Goal: Task Accomplishment & Management: Manage account settings

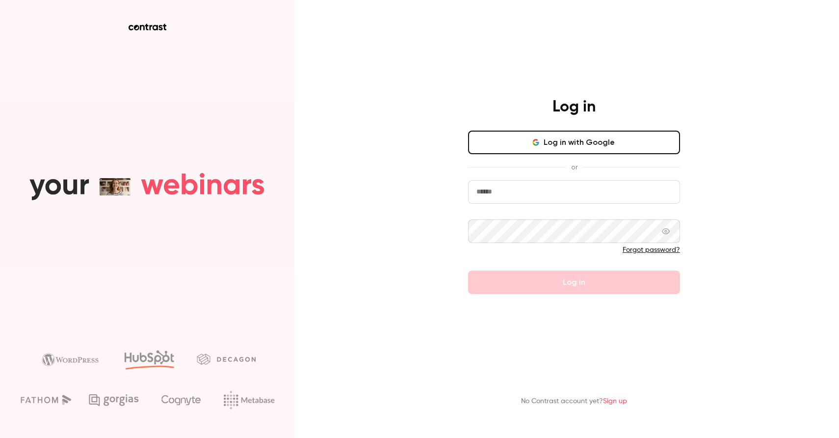
click at [576, 140] on button "Log in with Google" at bounding box center [574, 143] width 212 height 24
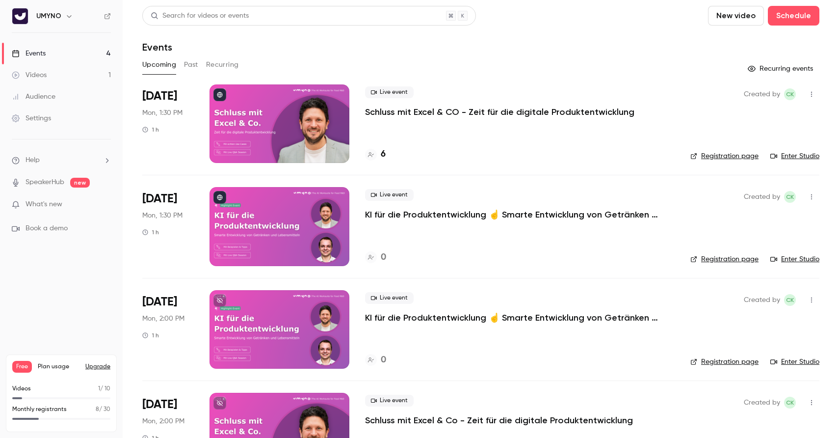
click at [435, 110] on p "Schluss mit Excel & CO - Zeit für die digitale Produktentwicklung" at bounding box center [499, 112] width 269 height 12
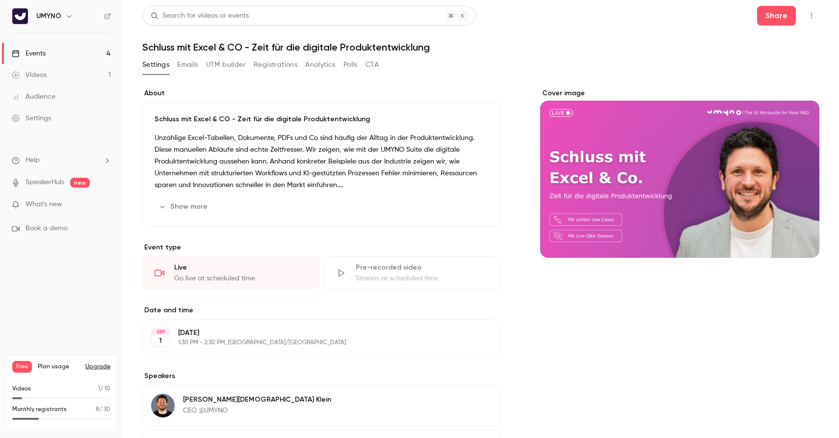
click at [327, 66] on button "Analytics" at bounding box center [320, 65] width 30 height 16
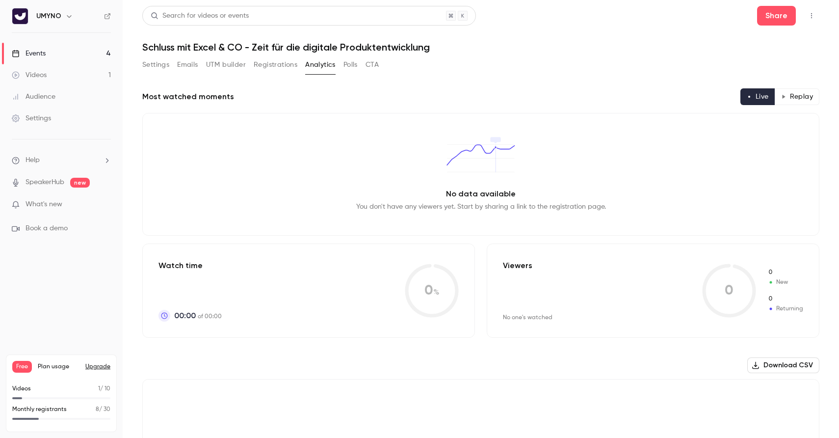
click at [299, 65] on div "Settings Emails UTM builder Registrations Analytics Polls CTA" at bounding box center [260, 65] width 237 height 16
click at [284, 65] on button "Registrations" at bounding box center [276, 65] width 44 height 16
